Goal: Find specific page/section: Find specific page/section

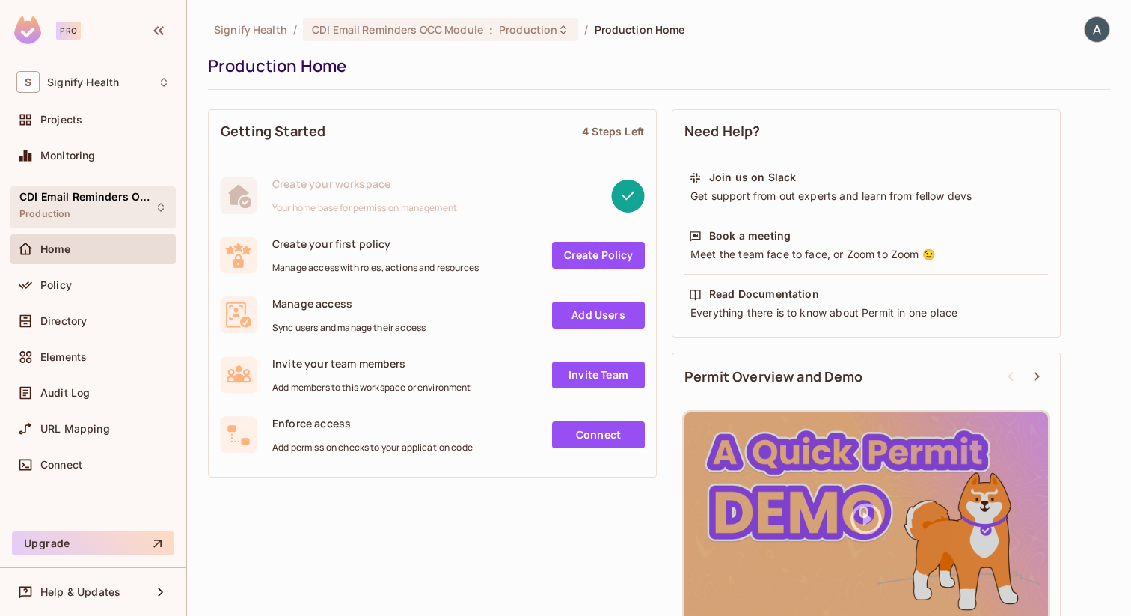
click at [158, 209] on icon at bounding box center [161, 207] width 6 height 9
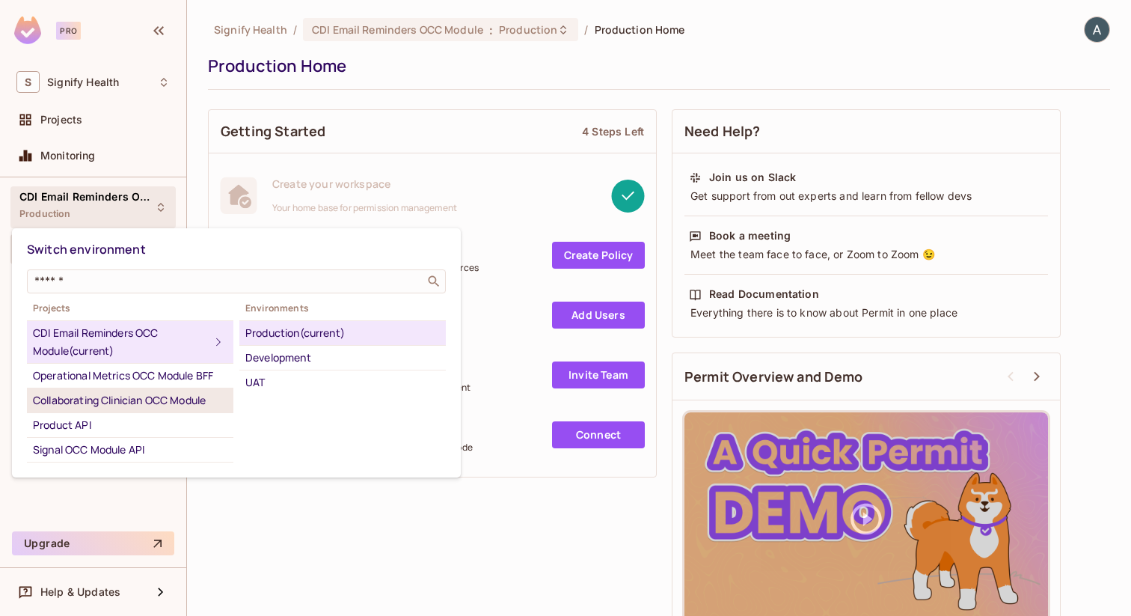
click at [135, 403] on div "Collaborating Clinician OCC Module" at bounding box center [130, 400] width 195 height 18
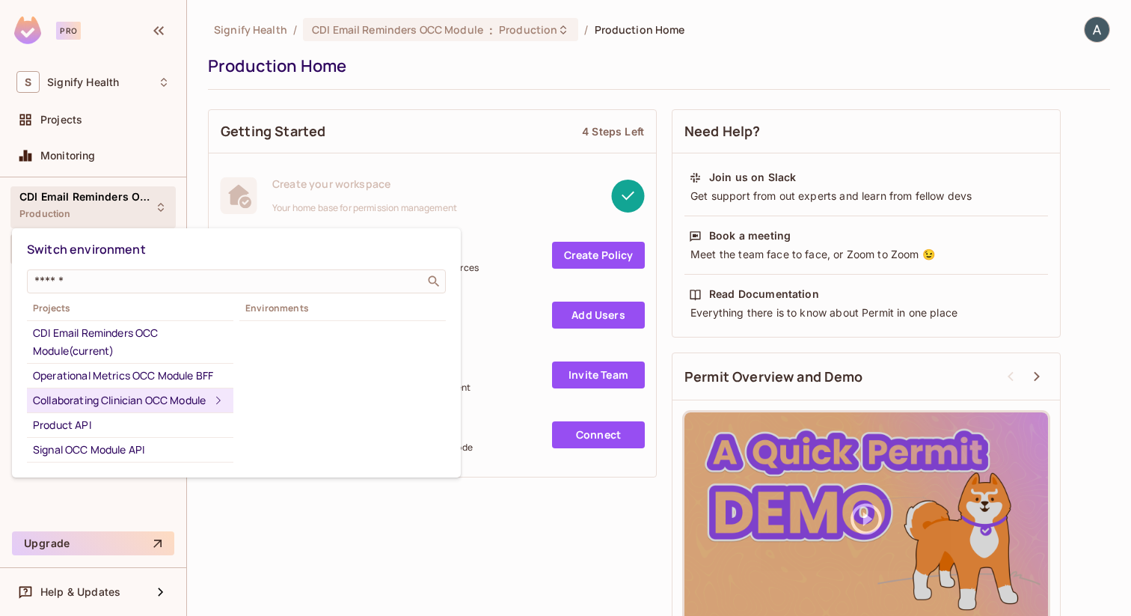
click at [86, 399] on div "Collaborating Clinician OCC Module" at bounding box center [121, 400] width 177 height 18
click at [76, 409] on div "Collaborating Clinician OCC Module" at bounding box center [121, 400] width 177 height 18
click at [347, 360] on div "Development" at bounding box center [342, 358] width 195 height 18
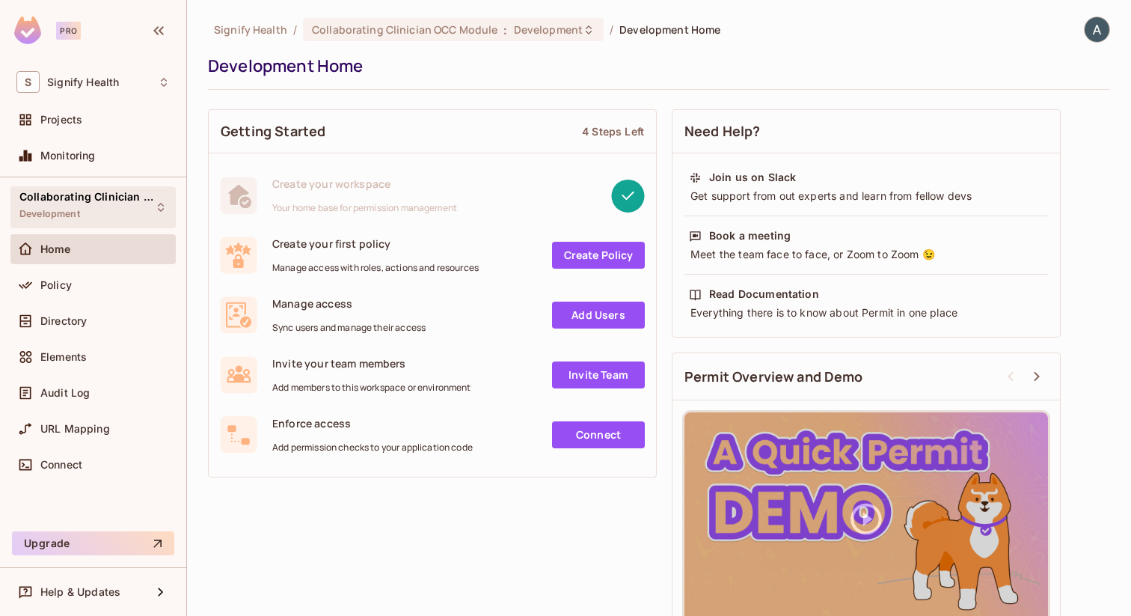
click at [159, 201] on icon at bounding box center [161, 207] width 12 height 12
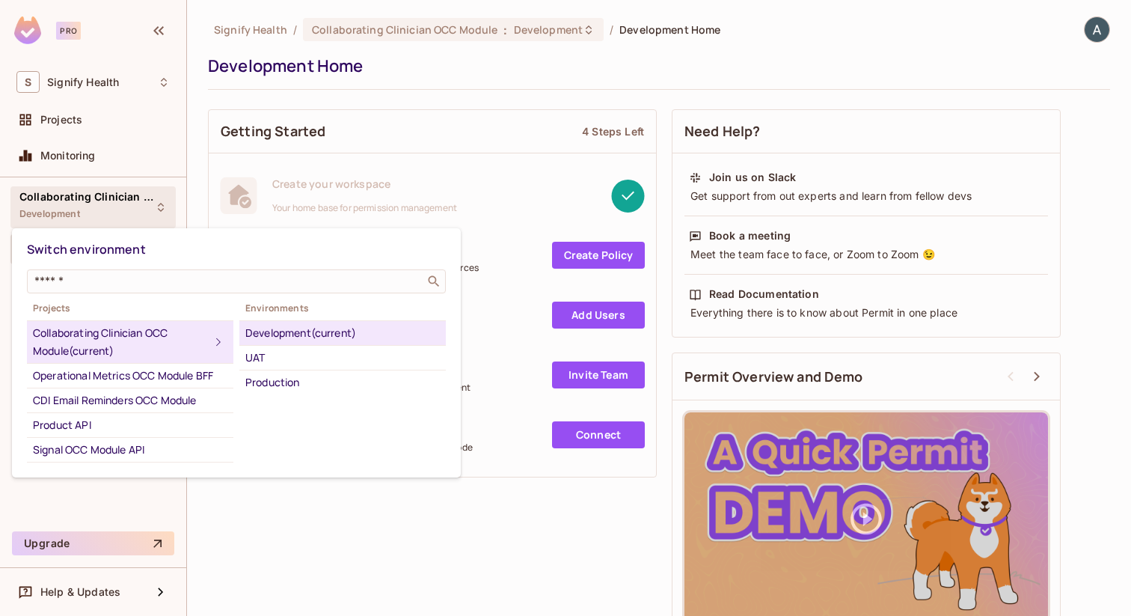
click at [596, 65] on div at bounding box center [565, 308] width 1131 height 616
